Goal: Transaction & Acquisition: Purchase product/service

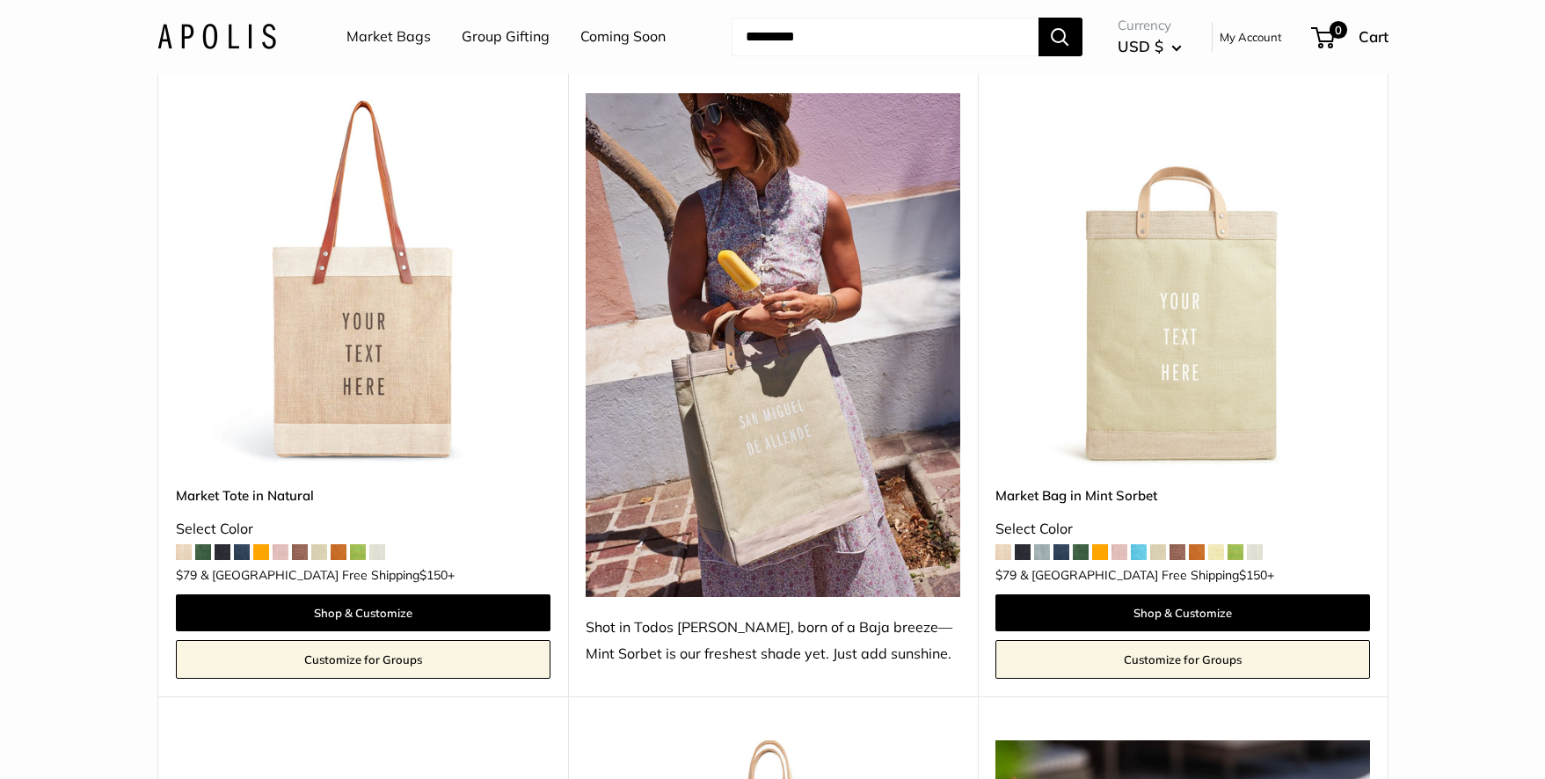
scroll to position [1019, 0]
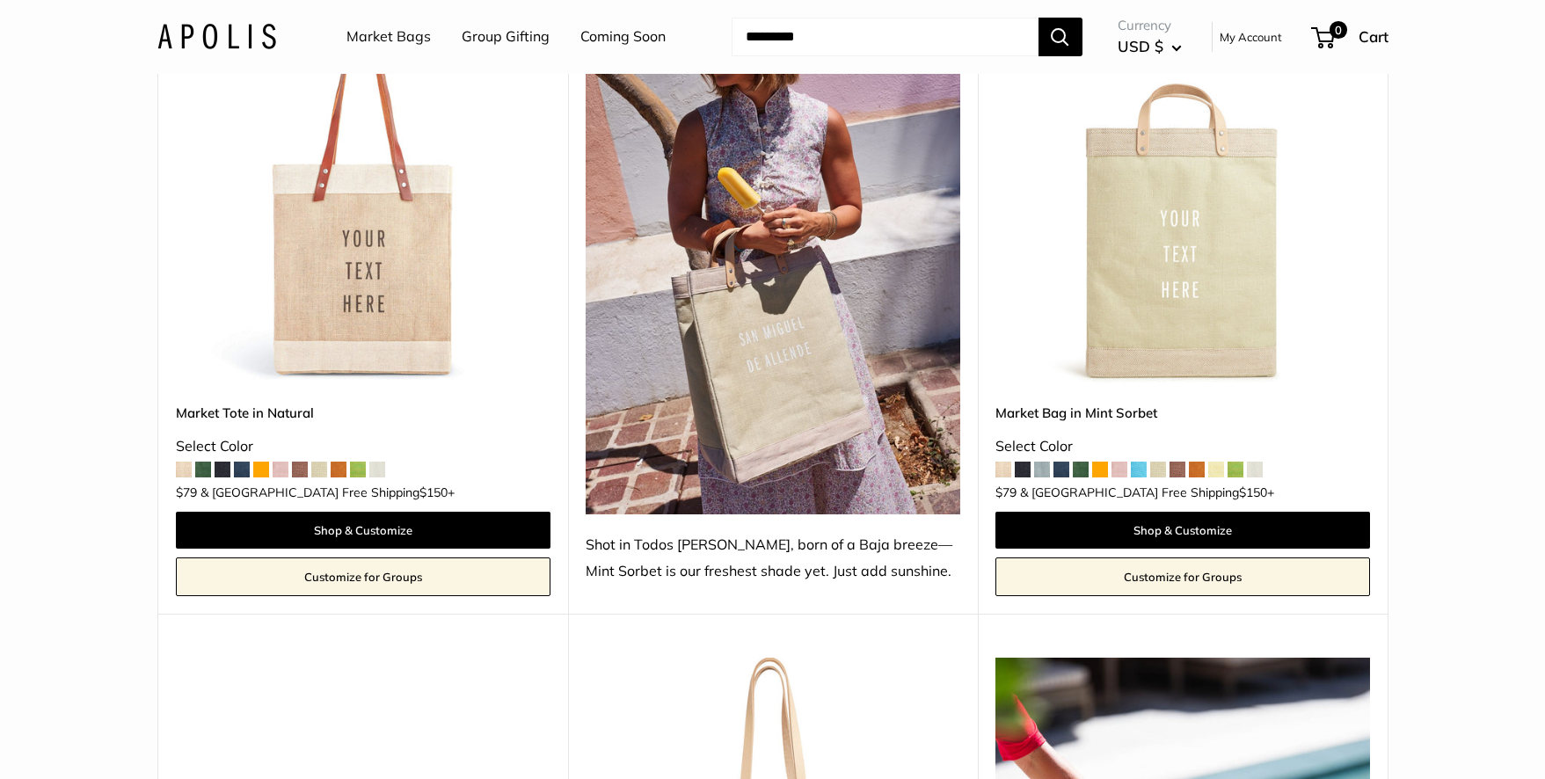
click at [236, 462] on span at bounding box center [242, 470] width 16 height 16
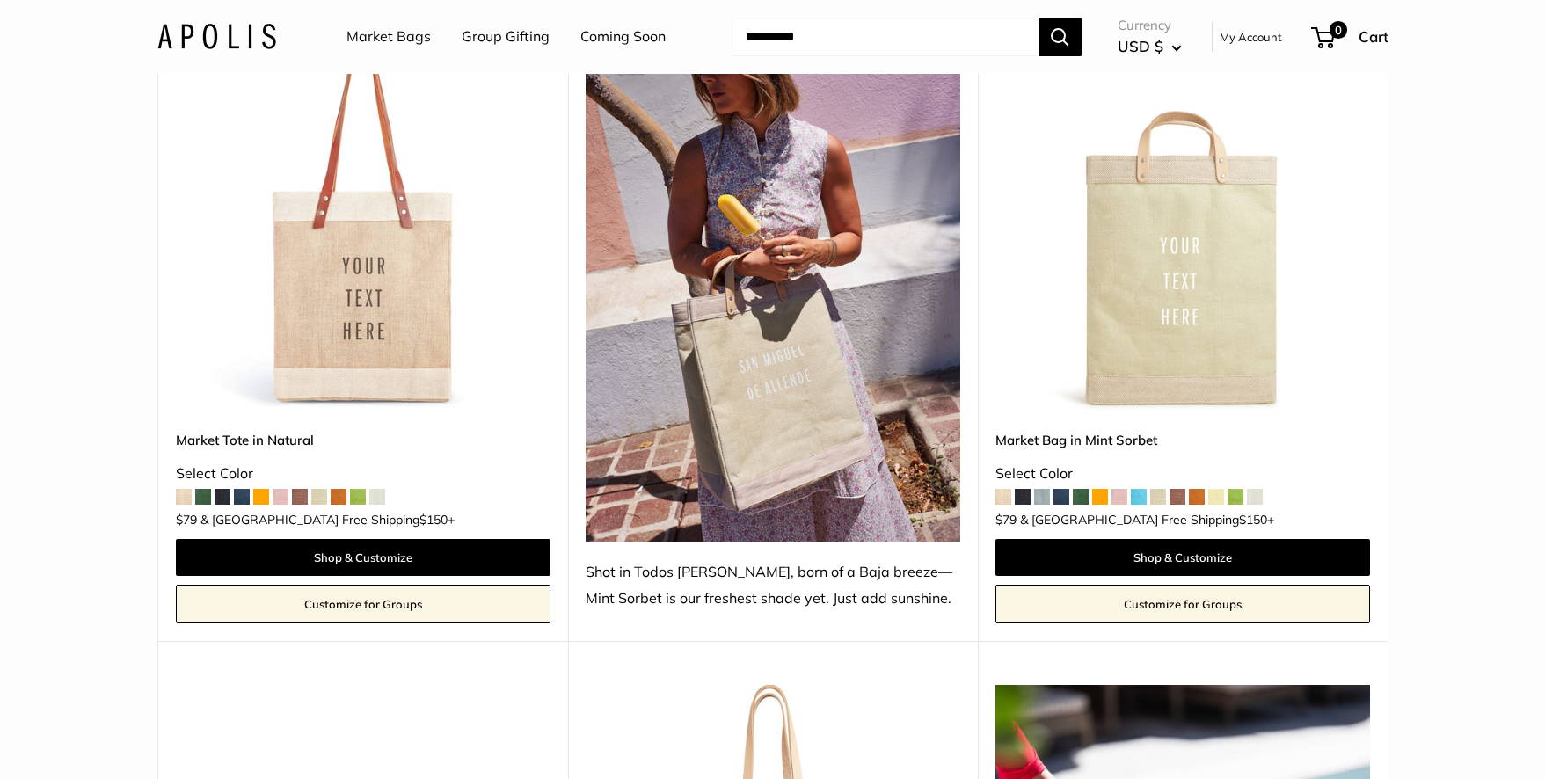
scroll to position [872, 0]
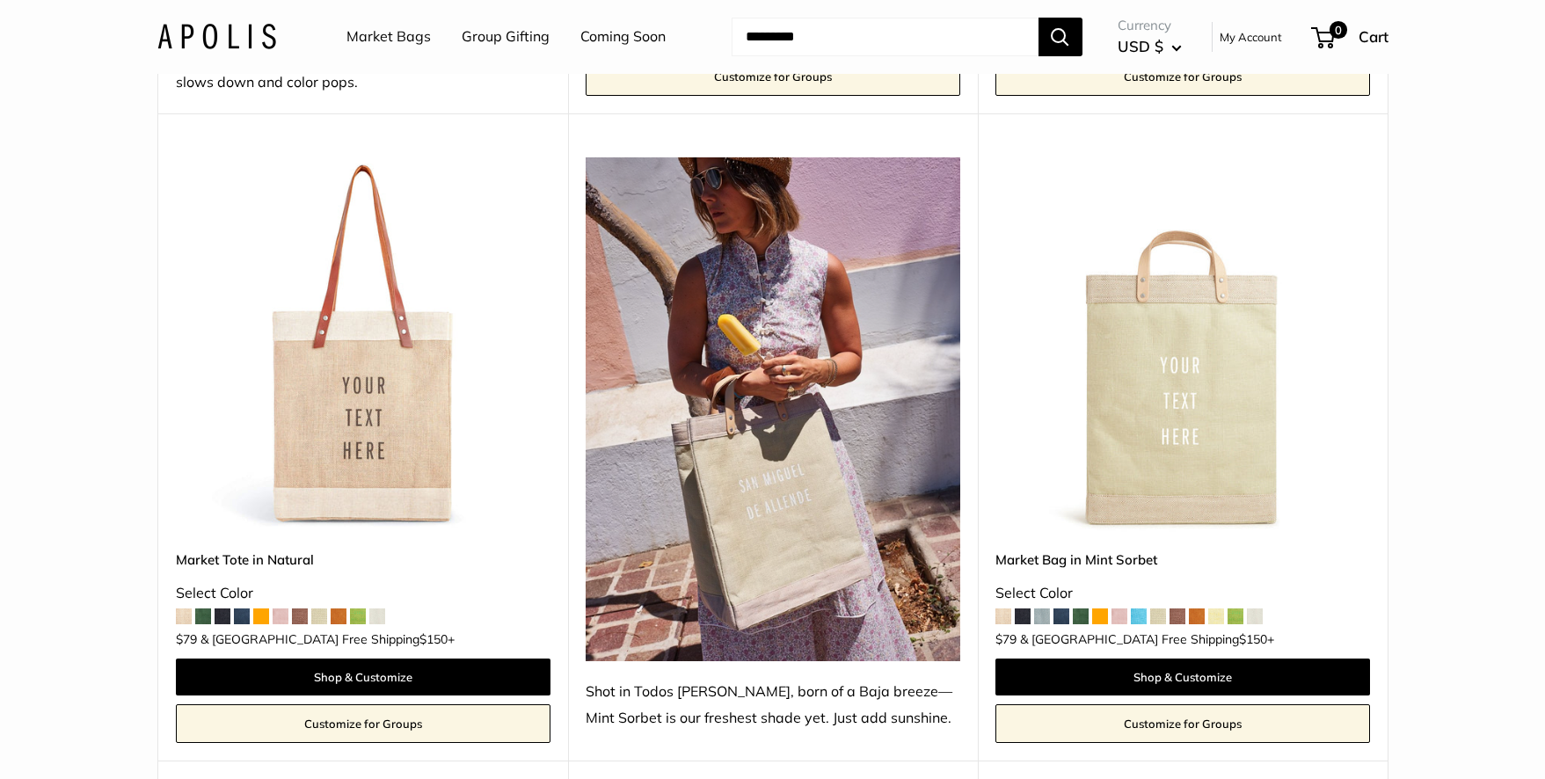
click at [0, 0] on img at bounding box center [0, 0] width 0 height 0
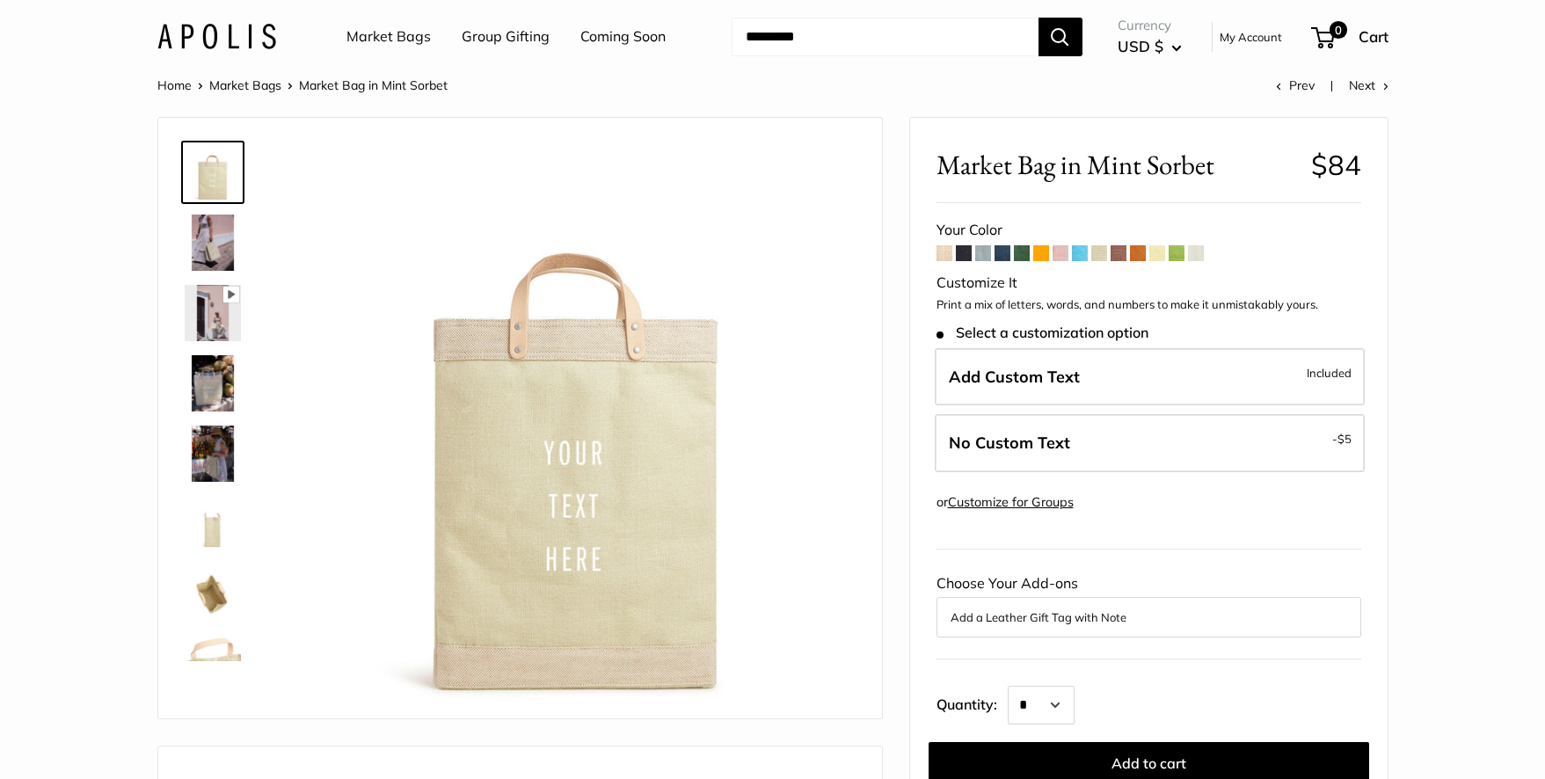
click at [225, 236] on img at bounding box center [213, 242] width 56 height 56
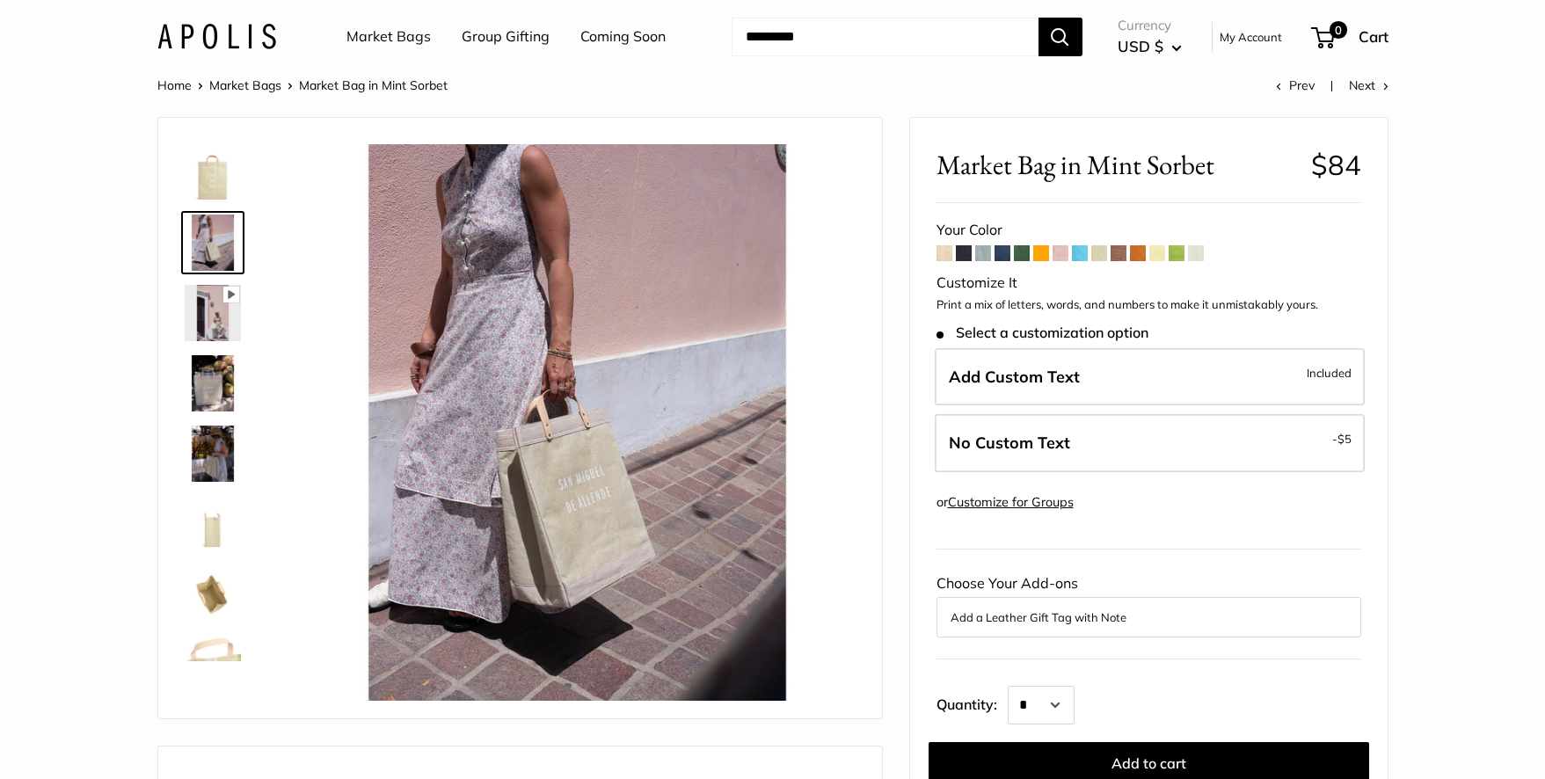
click at [220, 435] on img at bounding box center [213, 453] width 56 height 56
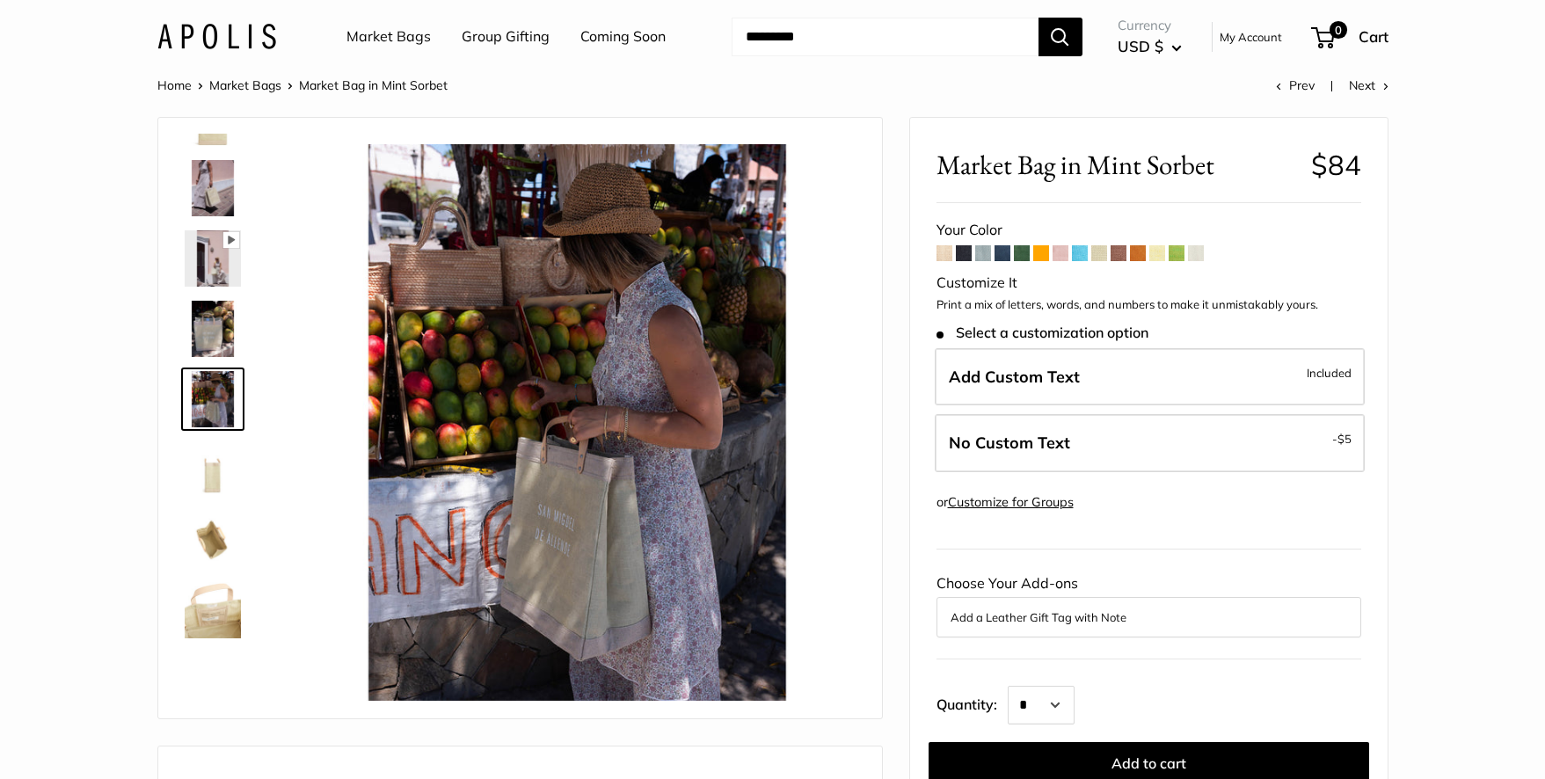
click at [222, 619] on img at bounding box center [213, 610] width 56 height 56
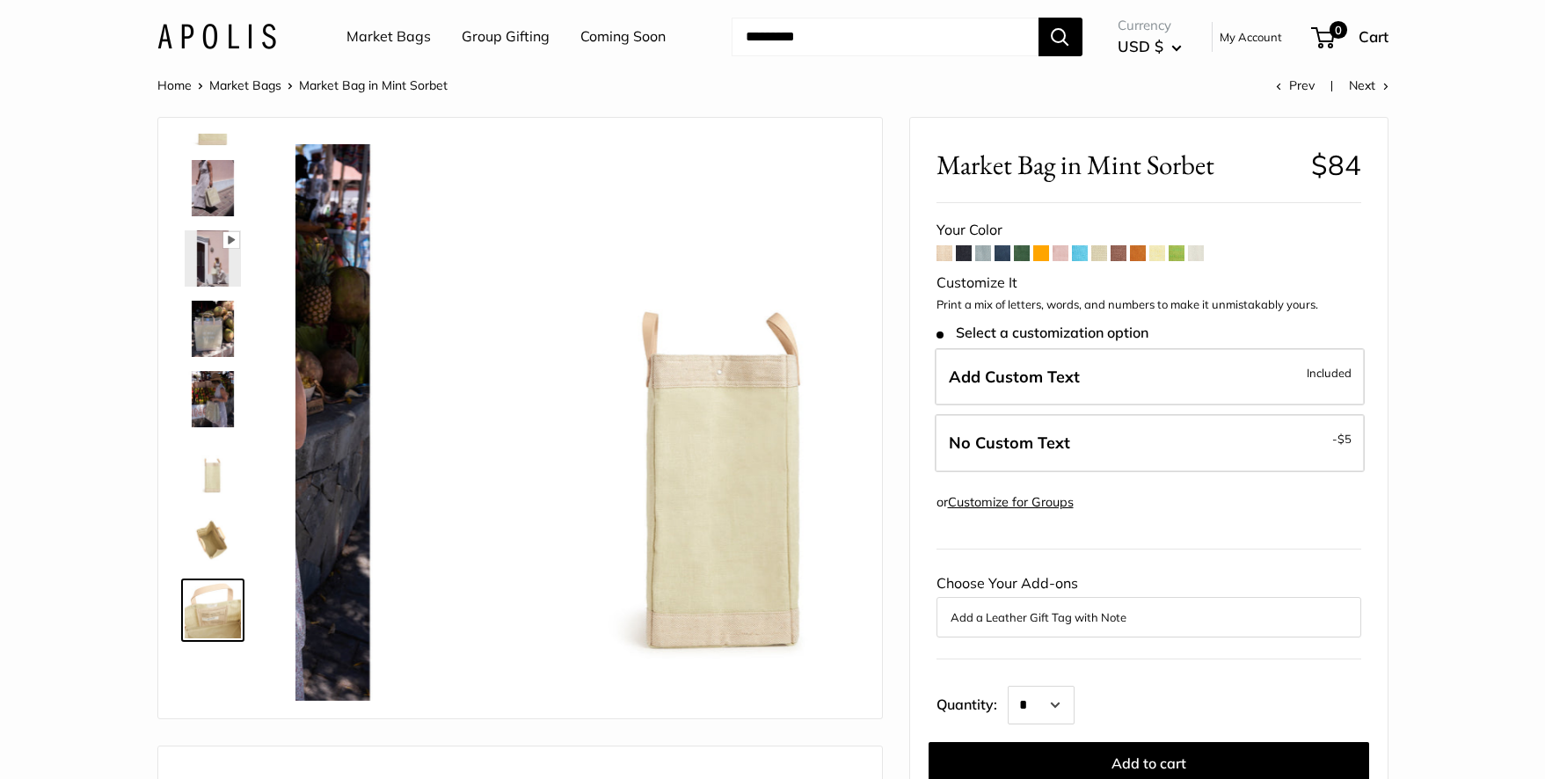
scroll to position [265, 0]
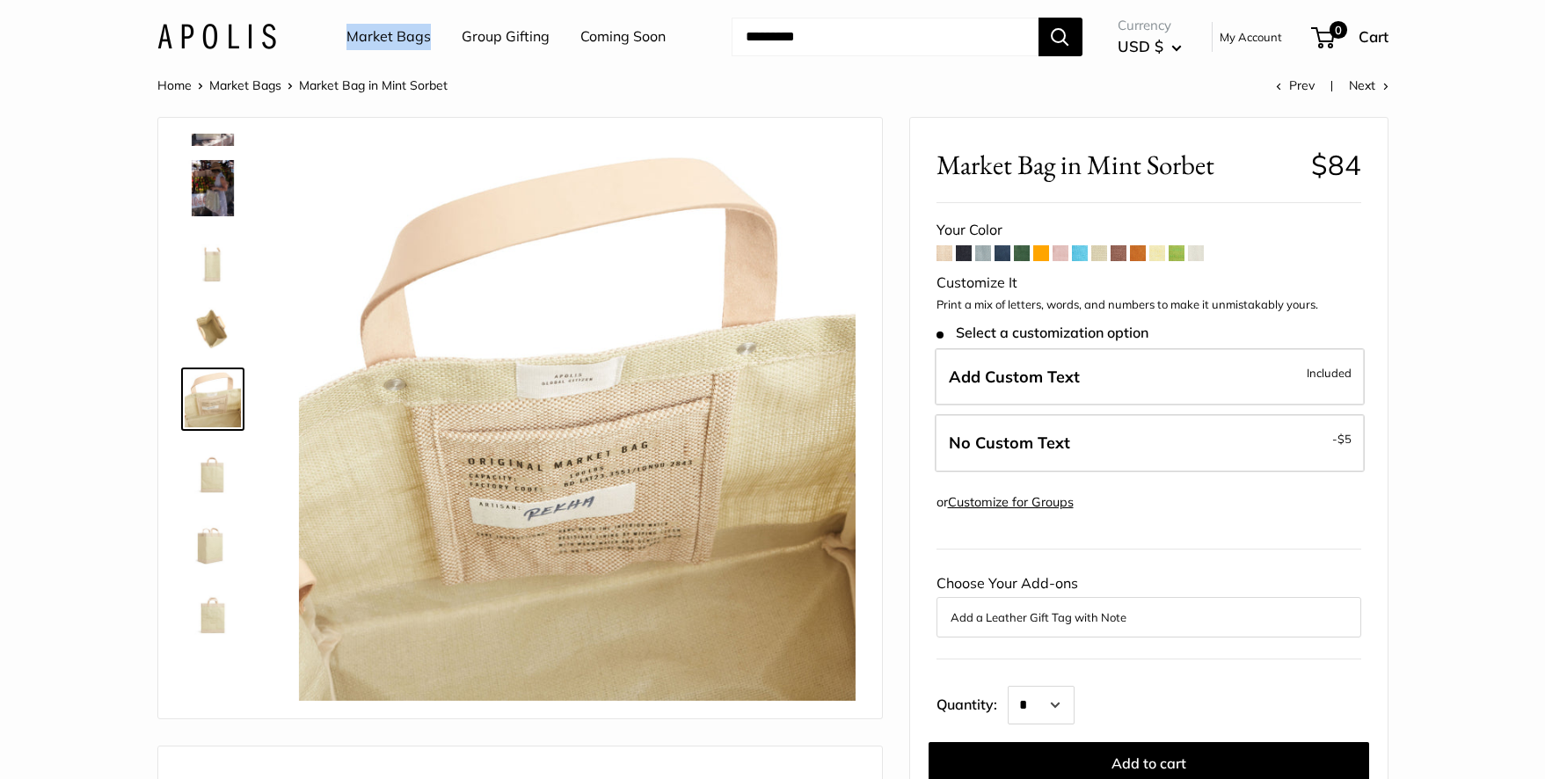
click at [1106, 251] on span at bounding box center [1099, 253] width 16 height 16
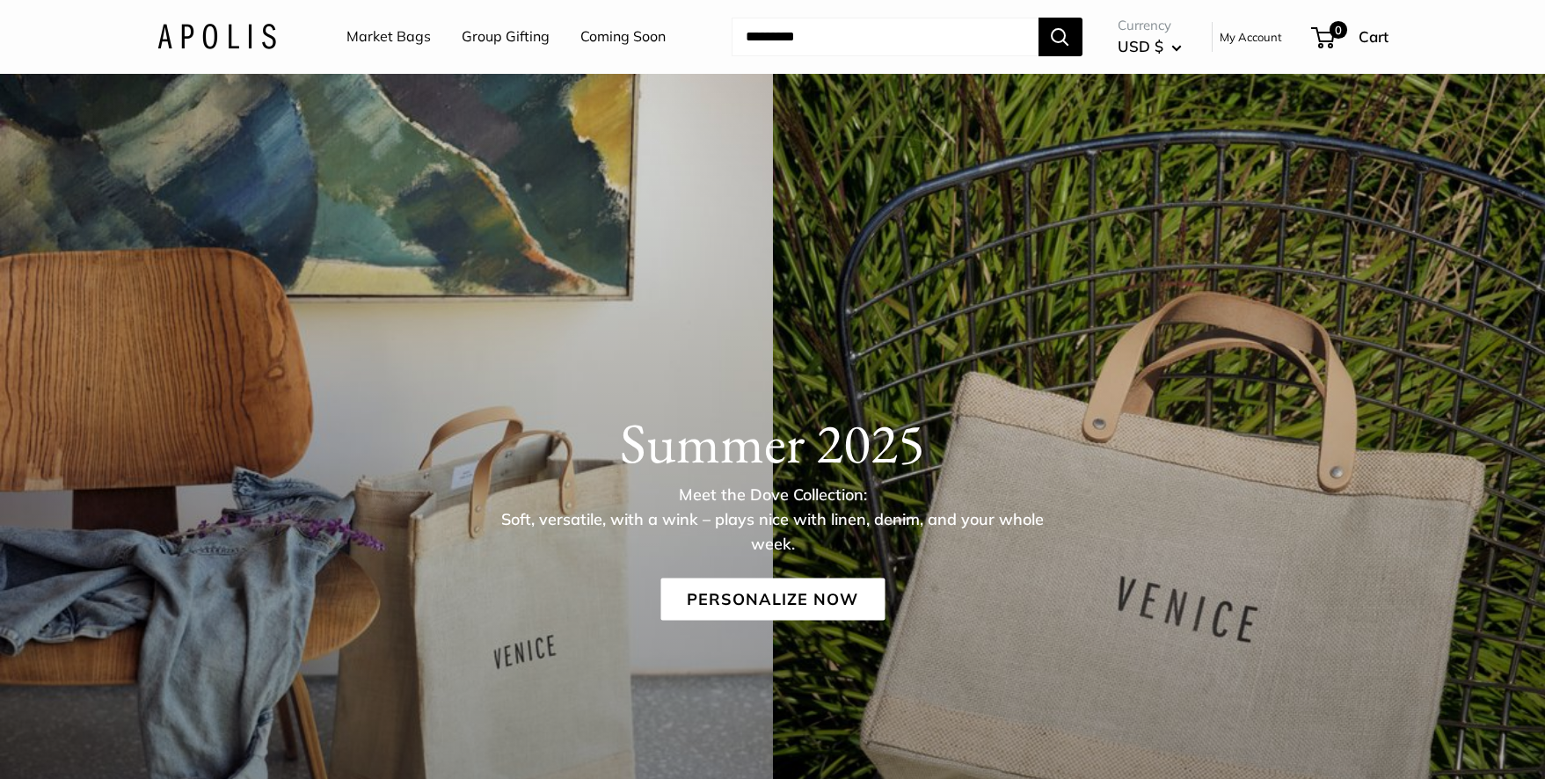
click at [385, 31] on link "Market Bags" at bounding box center [388, 37] width 84 height 26
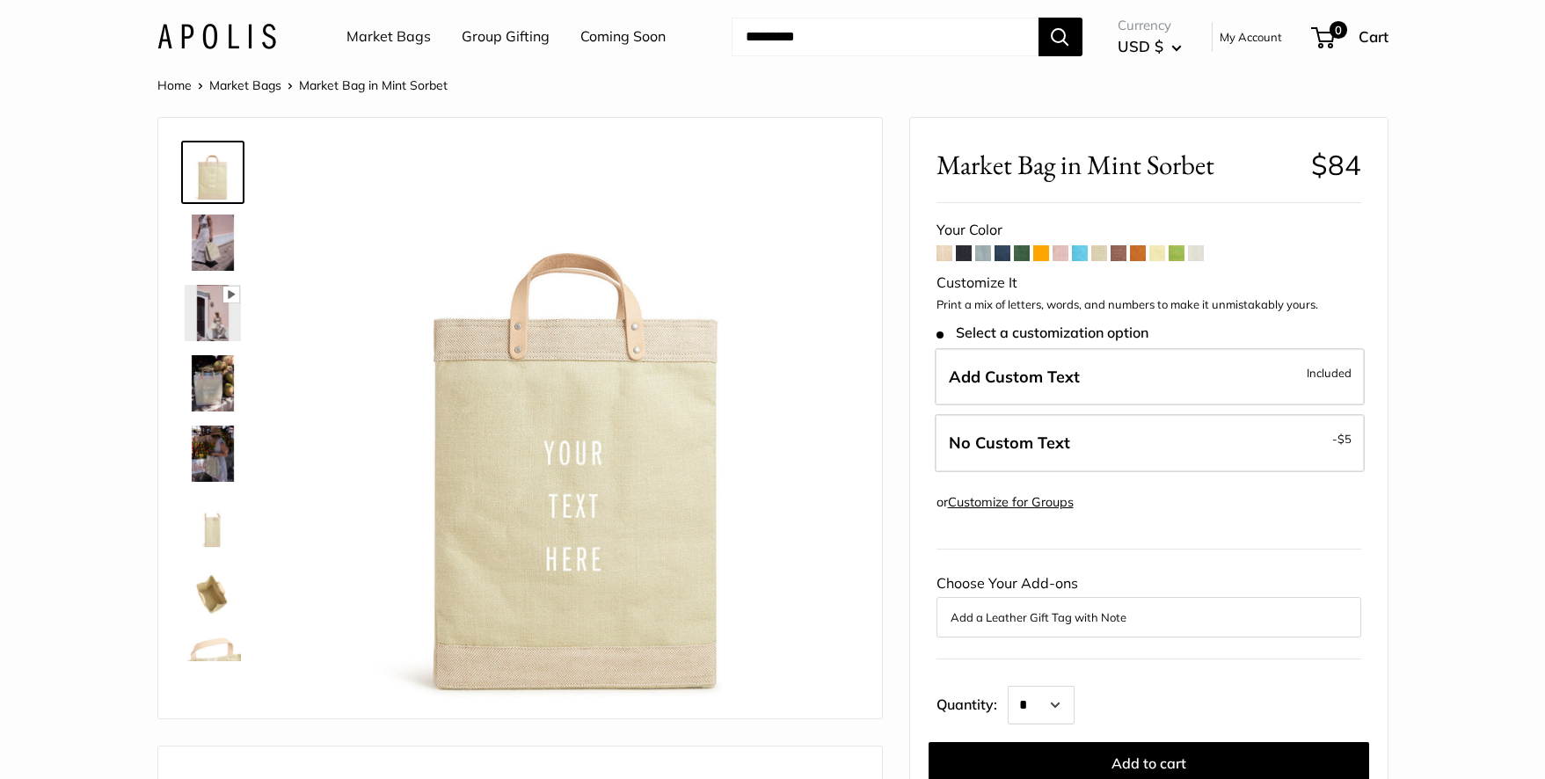
click at [1100, 252] on span at bounding box center [1099, 253] width 16 height 16
click at [1198, 251] on span at bounding box center [1196, 253] width 16 height 16
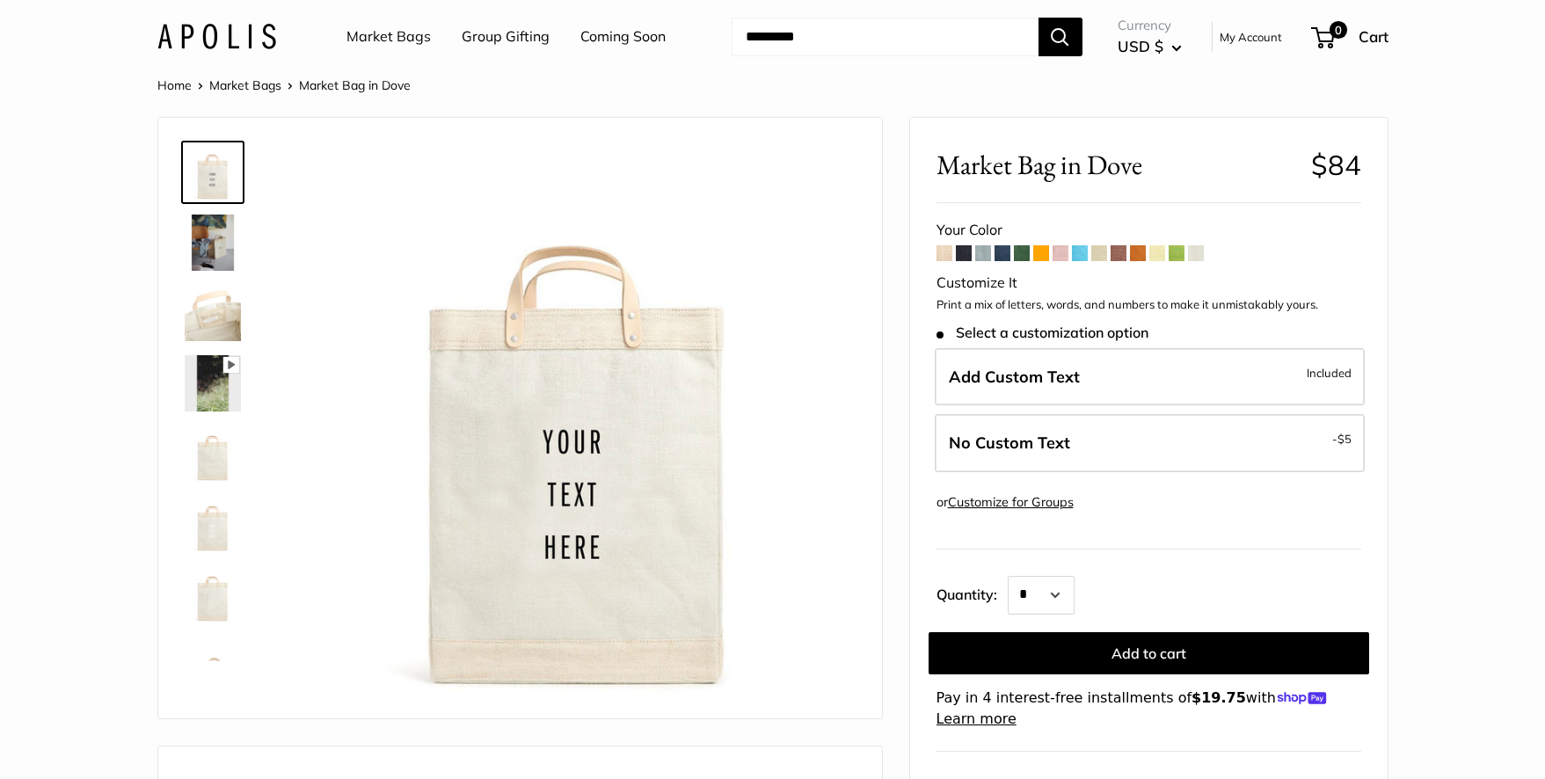
click at [222, 318] on img at bounding box center [213, 313] width 56 height 56
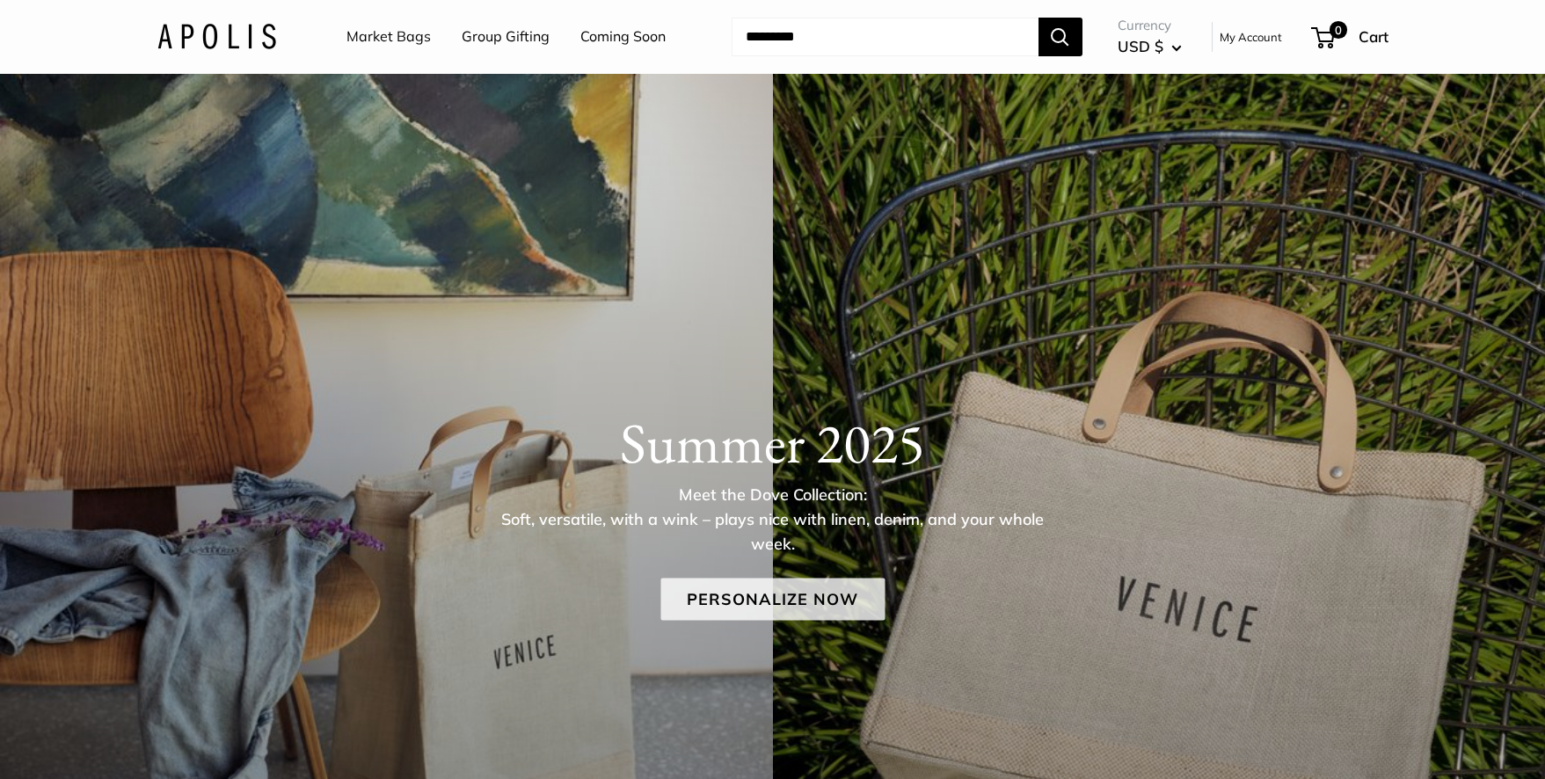
click at [795, 598] on link "Personalize Now" at bounding box center [772, 599] width 224 height 42
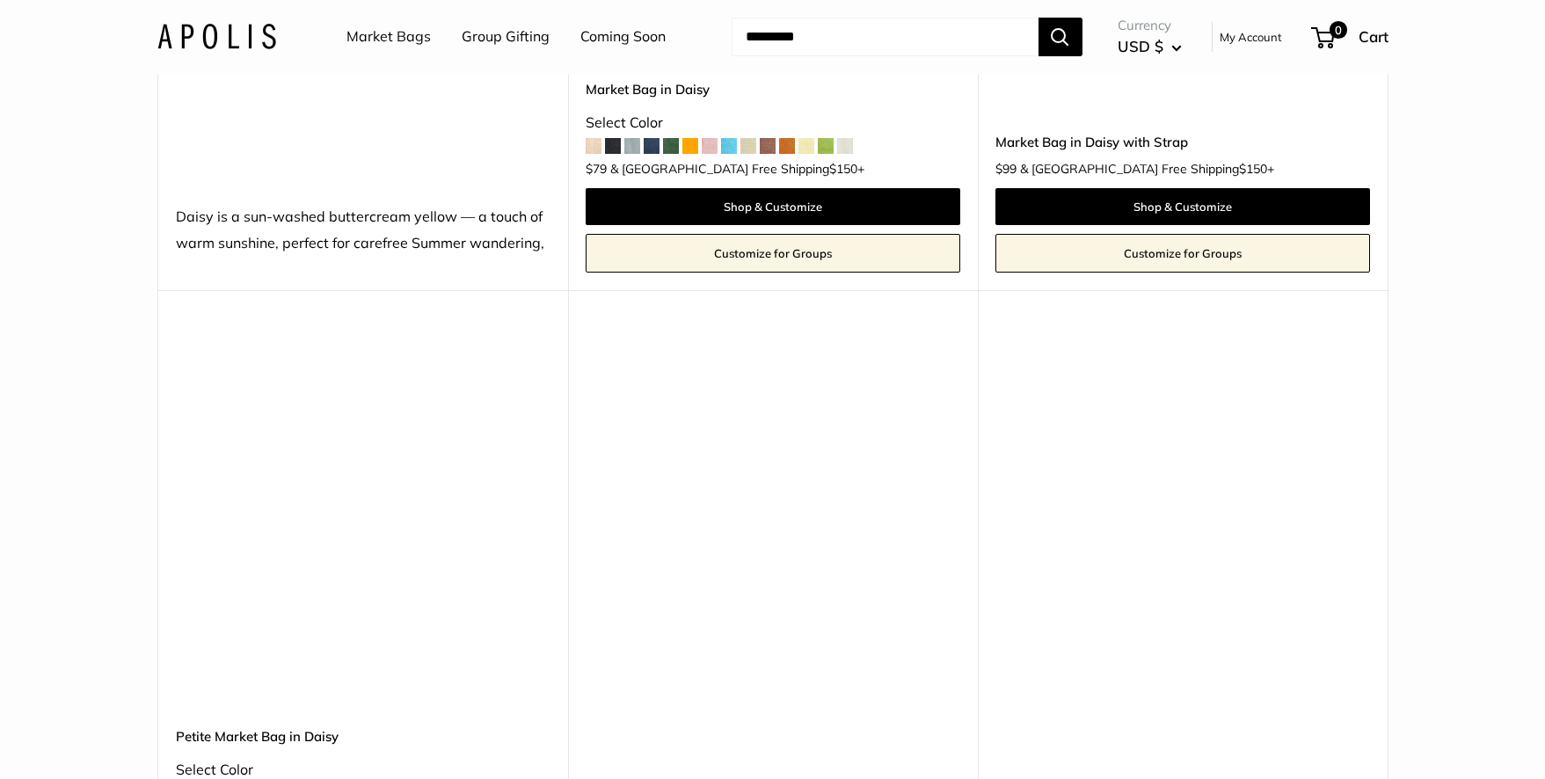
scroll to position [7580, 0]
